Goal: Task Accomplishment & Management: Complete application form

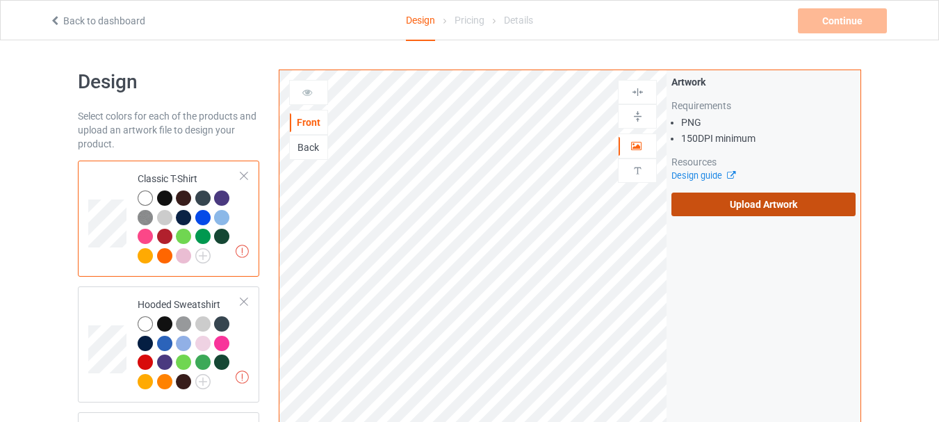
click at [734, 206] on label "Upload Artwork" at bounding box center [763, 204] width 184 height 24
click at [0, 0] on input "Upload Artwork" at bounding box center [0, 0] width 0 height 0
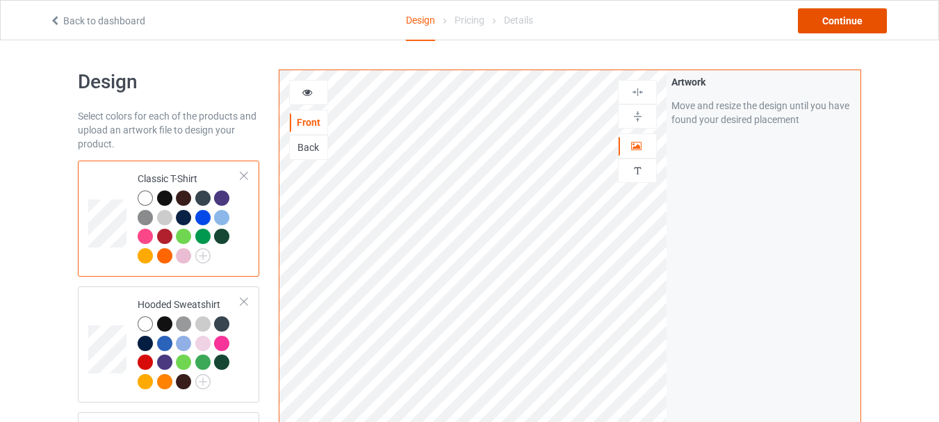
click at [834, 22] on div "Continue" at bounding box center [842, 20] width 89 height 25
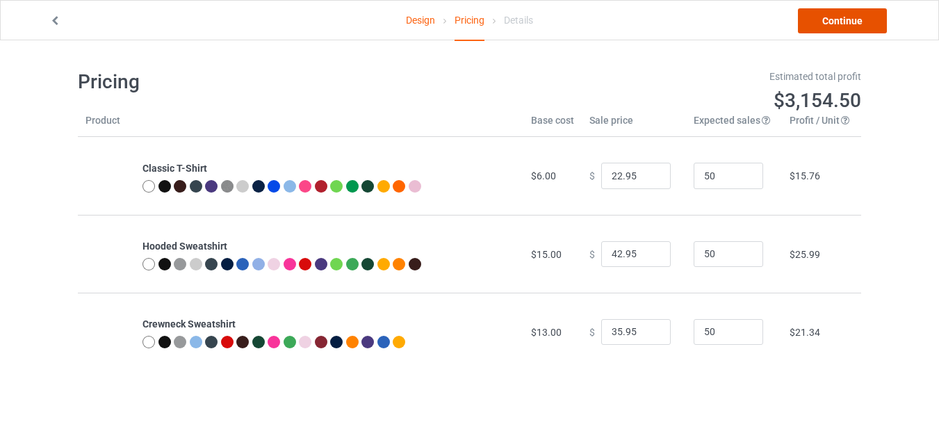
click at [832, 22] on link "Continue" at bounding box center [842, 20] width 89 height 25
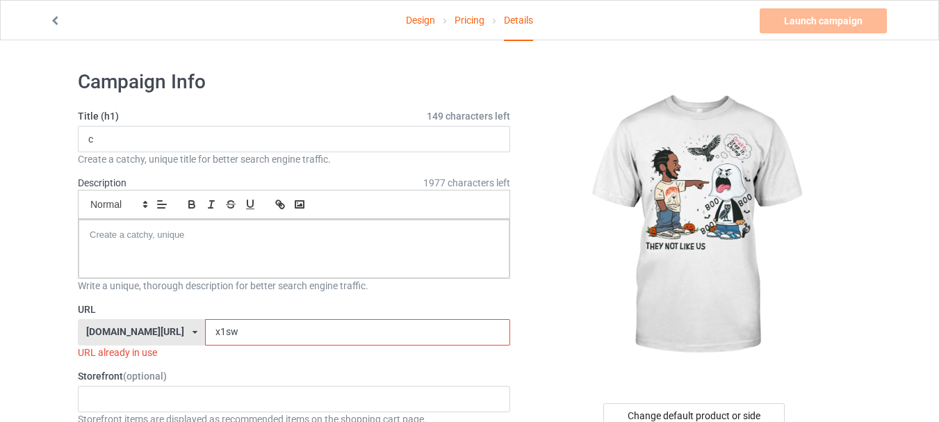
click at [351, 332] on input "x1sw" at bounding box center [357, 332] width 304 height 26
type input "x1swGV"
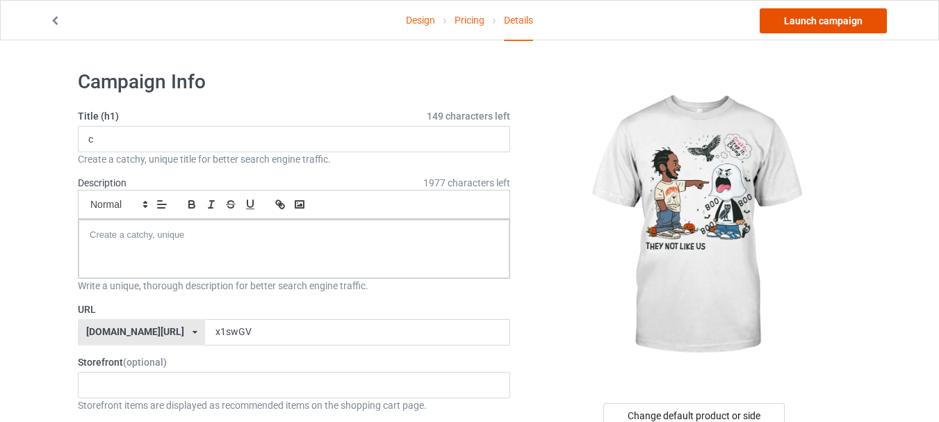
click at [818, 23] on link "Launch campaign" at bounding box center [822, 20] width 127 height 25
